Goal: Information Seeking & Learning: Learn about a topic

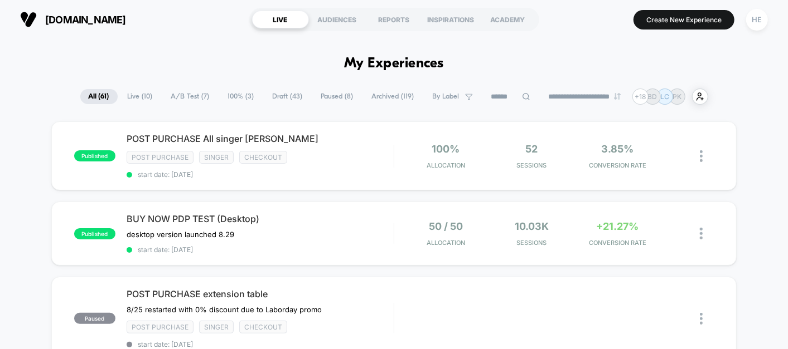
click at [134, 93] on span "Live ( 10 )" at bounding box center [140, 96] width 42 height 15
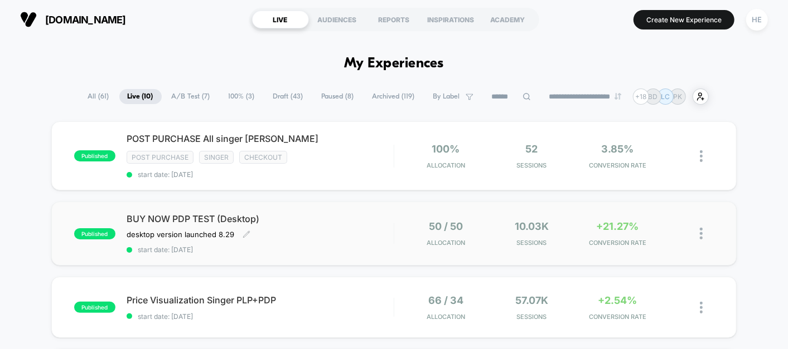
click at [320, 229] on div "BUY NOW PDP TEST (Desktop) desktop version launched 8.29﻿ Click to edit experie…" at bounding box center [260, 233] width 267 height 41
